Goal: Understand process/instructions: Learn about a topic

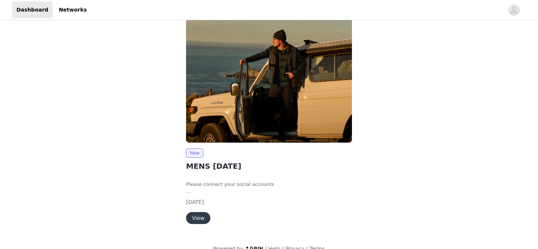
scroll to position [15, 0]
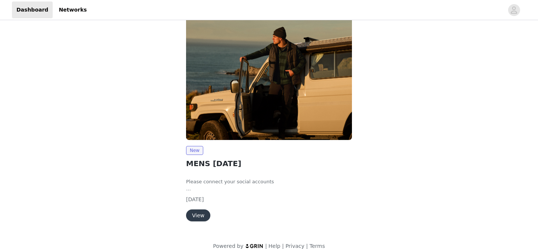
click at [199, 216] on button "View" at bounding box center [198, 216] width 24 height 12
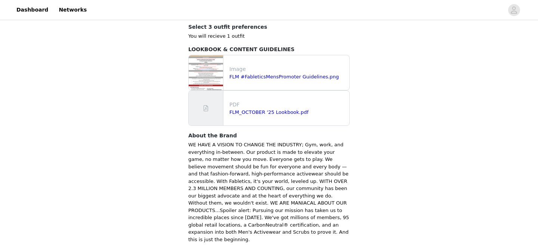
scroll to position [301, 0]
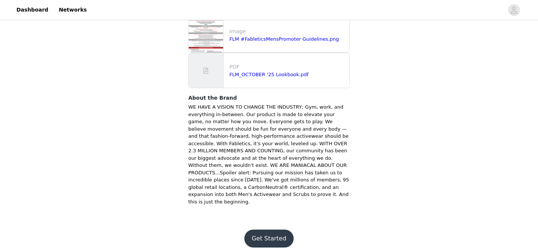
click at [262, 232] on button "Get Started" at bounding box center [269, 239] width 50 height 18
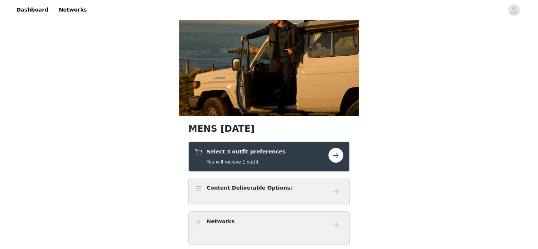
scroll to position [34, 0]
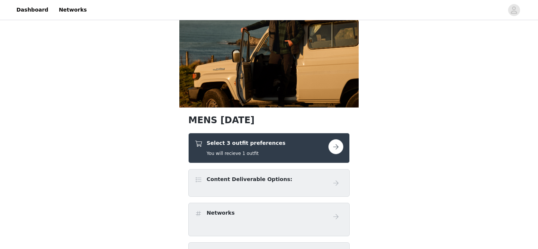
click at [340, 149] on button "button" at bounding box center [335, 146] width 15 height 15
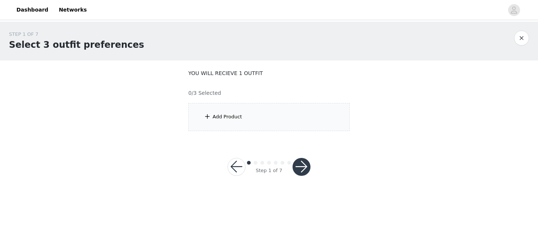
click at [238, 166] on button "button" at bounding box center [237, 167] width 18 height 18
